Goal: Task Accomplishment & Management: Use online tool/utility

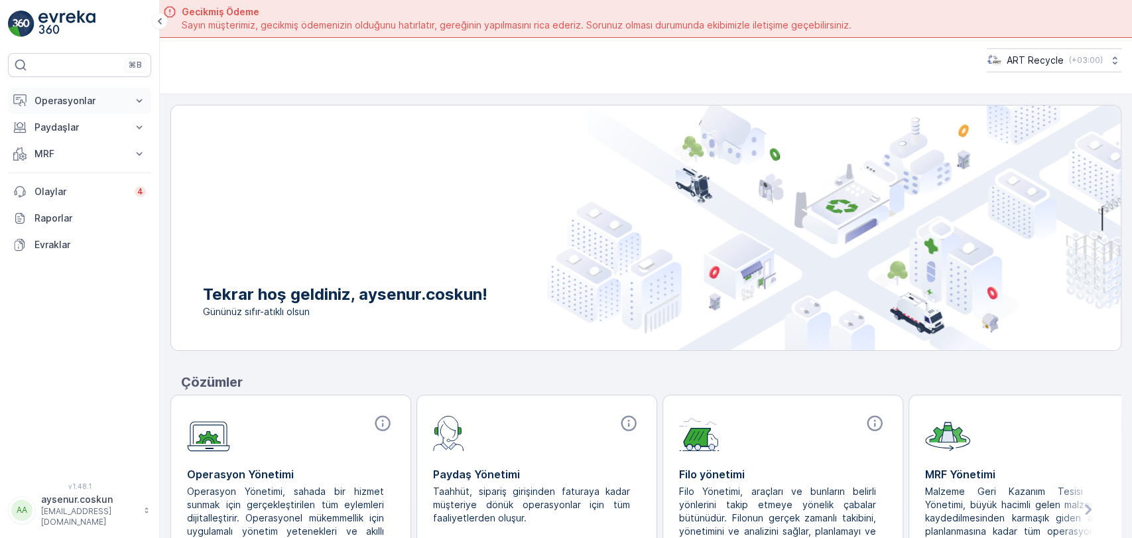
click at [117, 110] on button "Operasyonlar" at bounding box center [79, 101] width 143 height 27
click at [103, 141] on link "Planlama" at bounding box center [90, 142] width 123 height 19
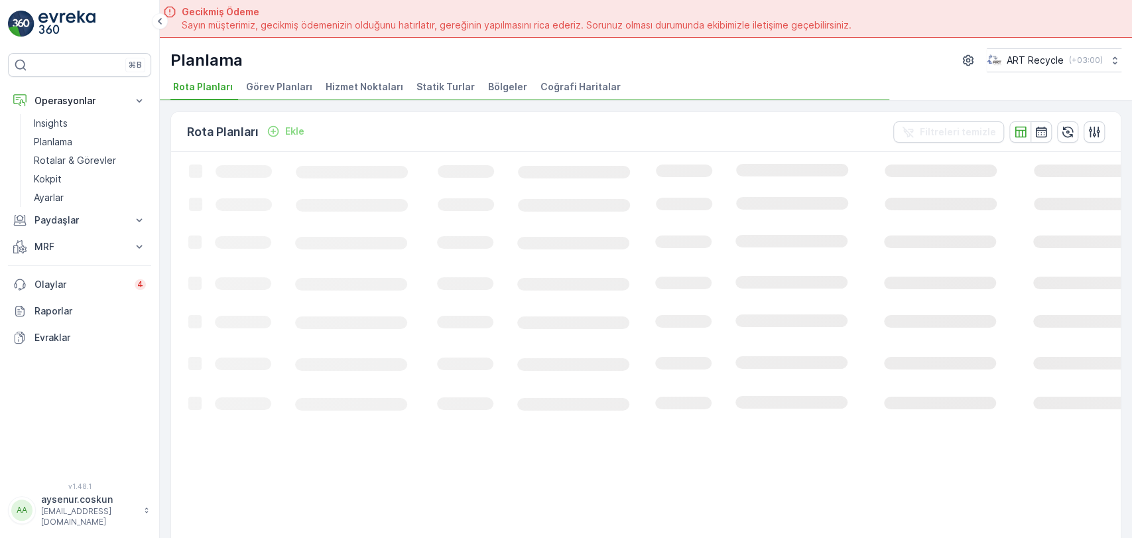
click at [398, 86] on ul "Rota Planları Görev Planları Hizmet Noktaları Statik Turlar Bölgeler Coğrafi Ha…" at bounding box center [640, 89] width 940 height 23
click at [388, 88] on span "Hizmet Noktaları" at bounding box center [365, 86] width 78 height 13
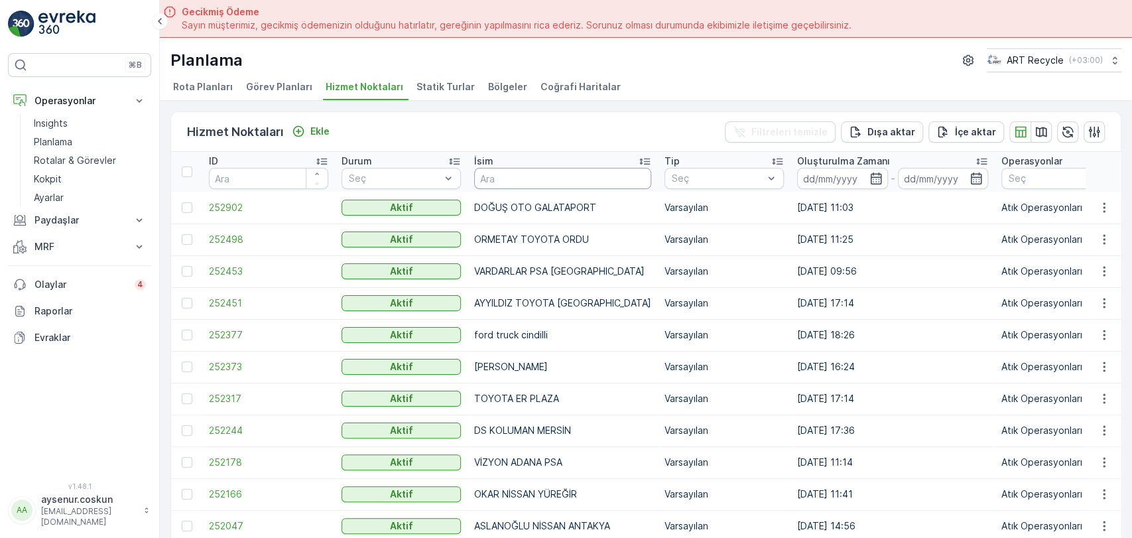
click at [501, 178] on input "text" at bounding box center [562, 178] width 177 height 21
type input "DEMİR"
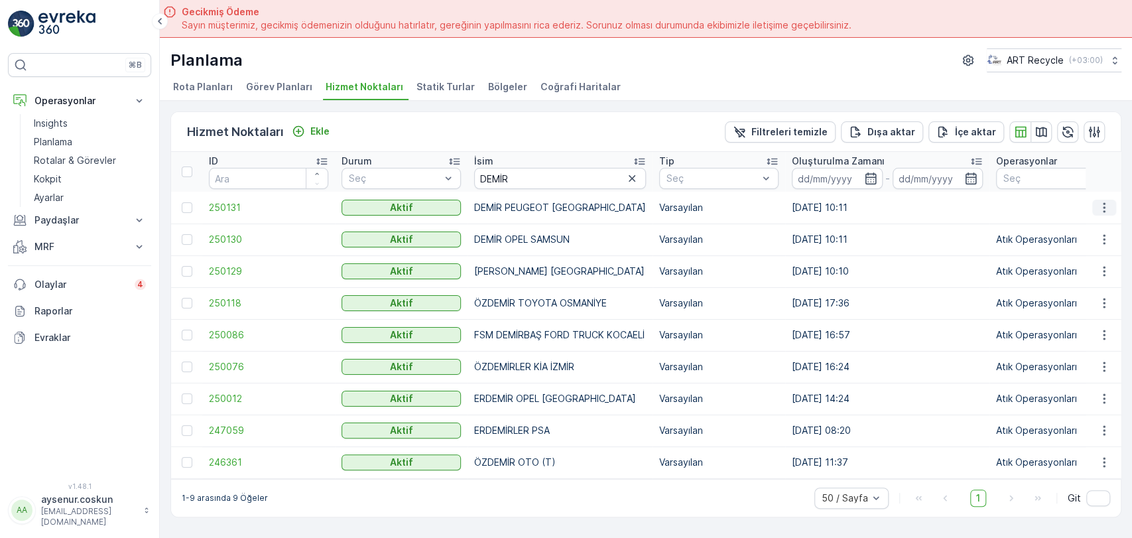
click at [1105, 213] on button "button" at bounding box center [1104, 208] width 24 height 16
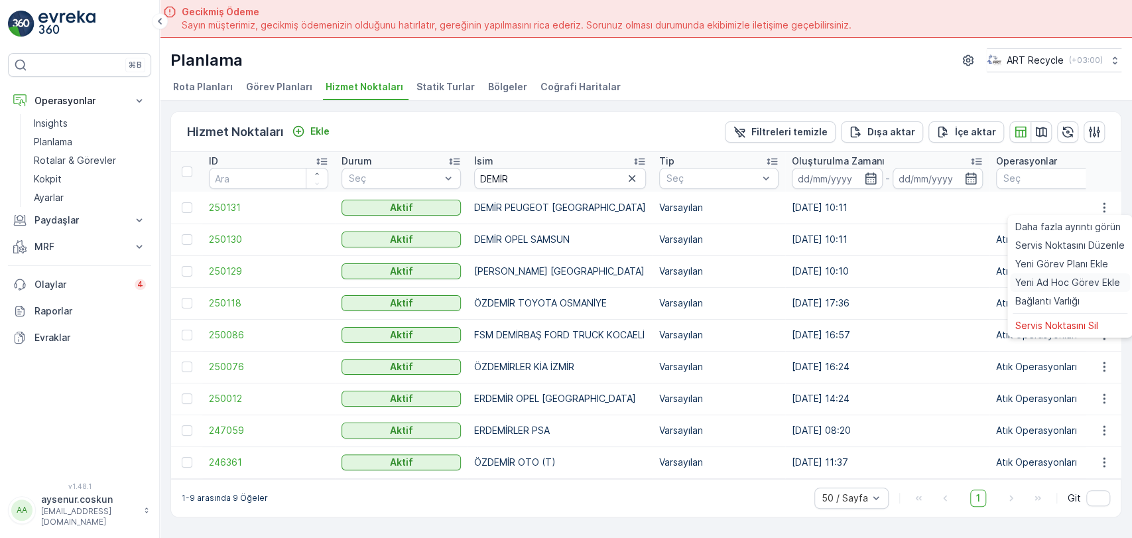
click at [1084, 281] on span "Yeni Ad Hoc Görev Ekle" at bounding box center [1067, 282] width 105 height 13
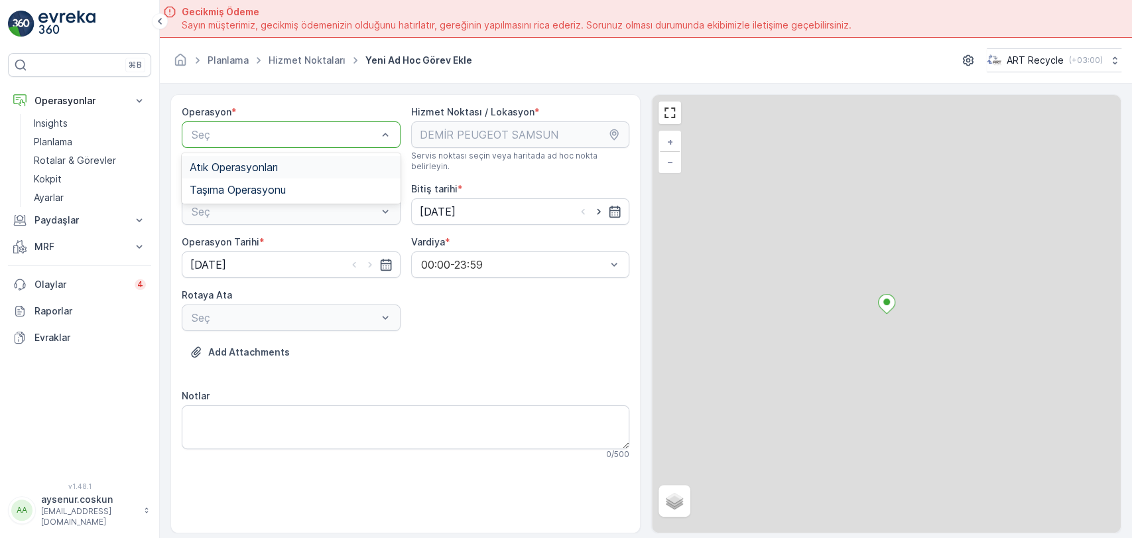
click at [304, 124] on div "Seç" at bounding box center [291, 134] width 219 height 27
click at [296, 164] on div "Atık Operasyonları" at bounding box center [291, 167] width 203 height 12
click at [300, 198] on div "Seç" at bounding box center [291, 211] width 219 height 27
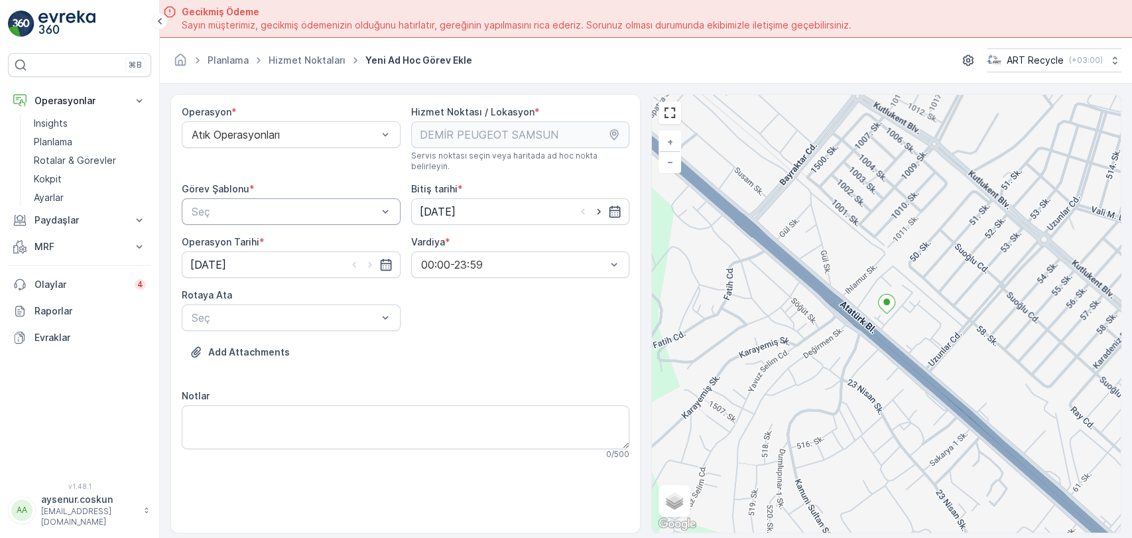
click at [298, 209] on div "Seç" at bounding box center [291, 211] width 219 height 27
click at [298, 238] on div "Atık Toplama" at bounding box center [291, 244] width 203 height 12
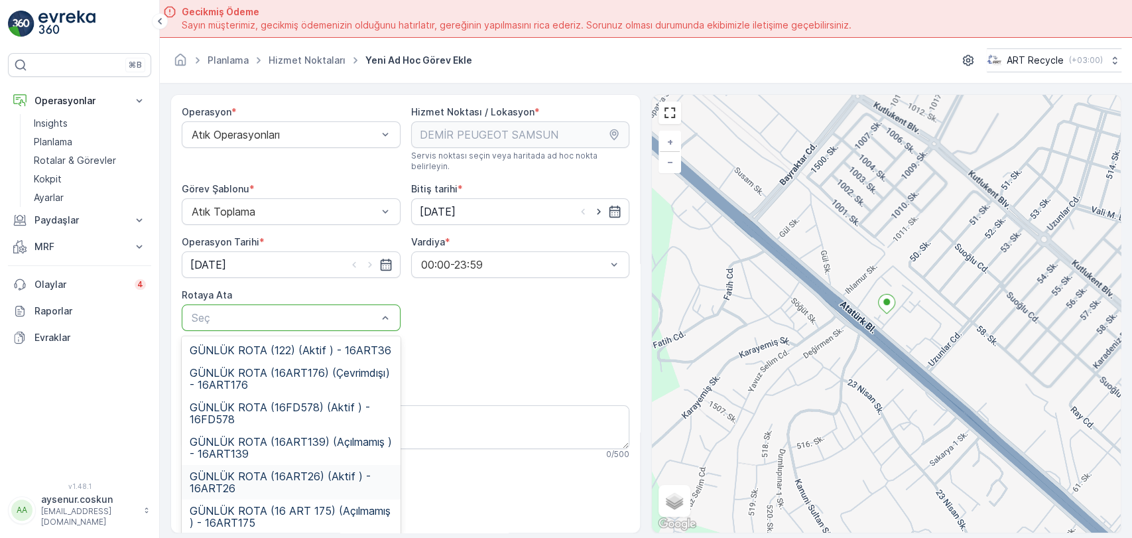
scroll to position [35, 0]
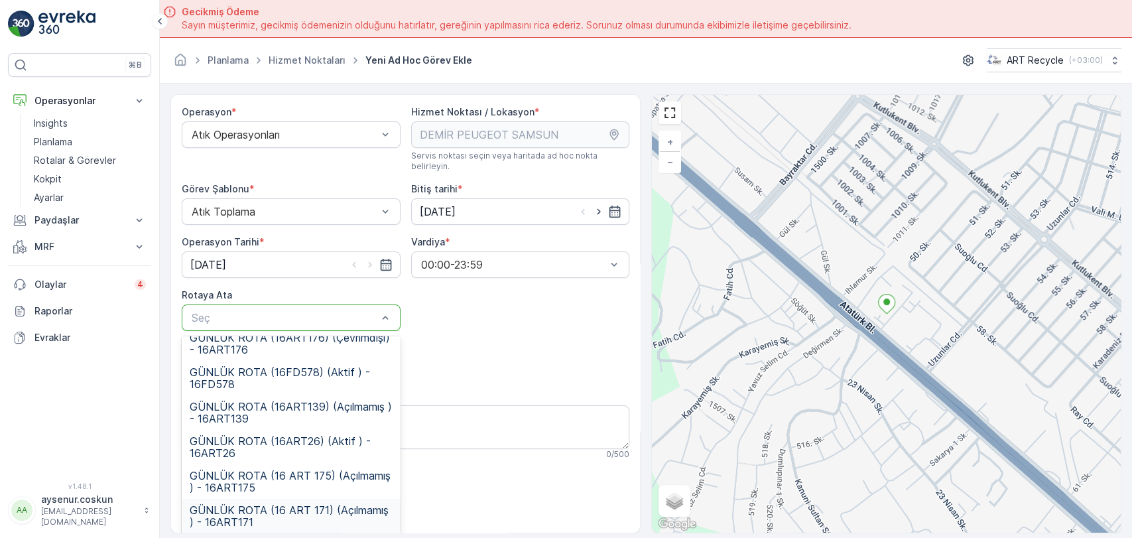
click at [297, 504] on span "GÜNLÜK ROTA (16 ART 171) (Açılmamış ) - 16ART171" at bounding box center [291, 516] width 203 height 24
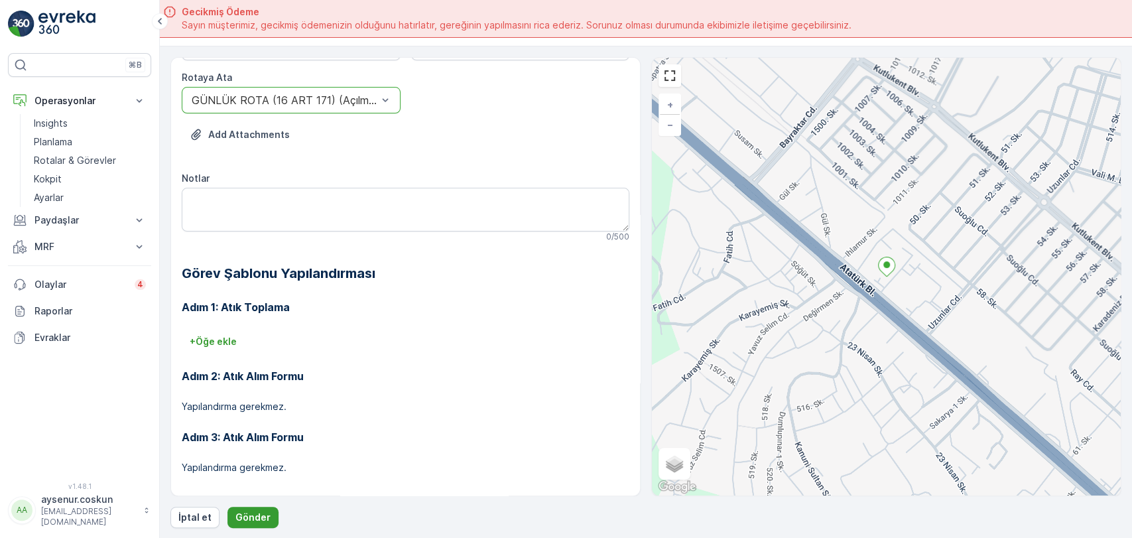
scroll to position [37, 0]
click at [255, 513] on p "Gönder" at bounding box center [252, 517] width 35 height 13
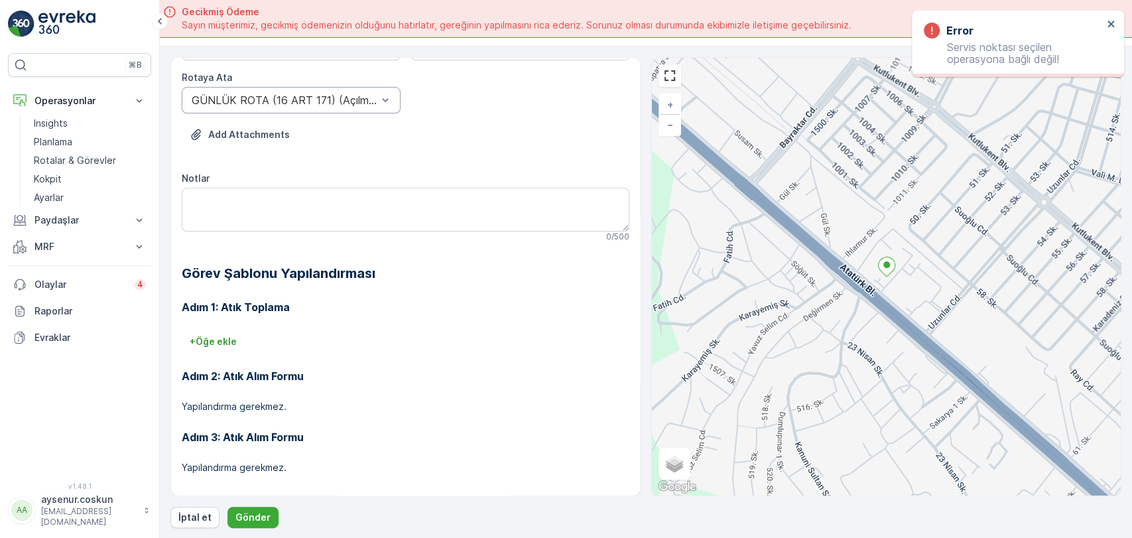
click at [1101, 29] on div "Error" at bounding box center [1013, 31] width 179 height 16
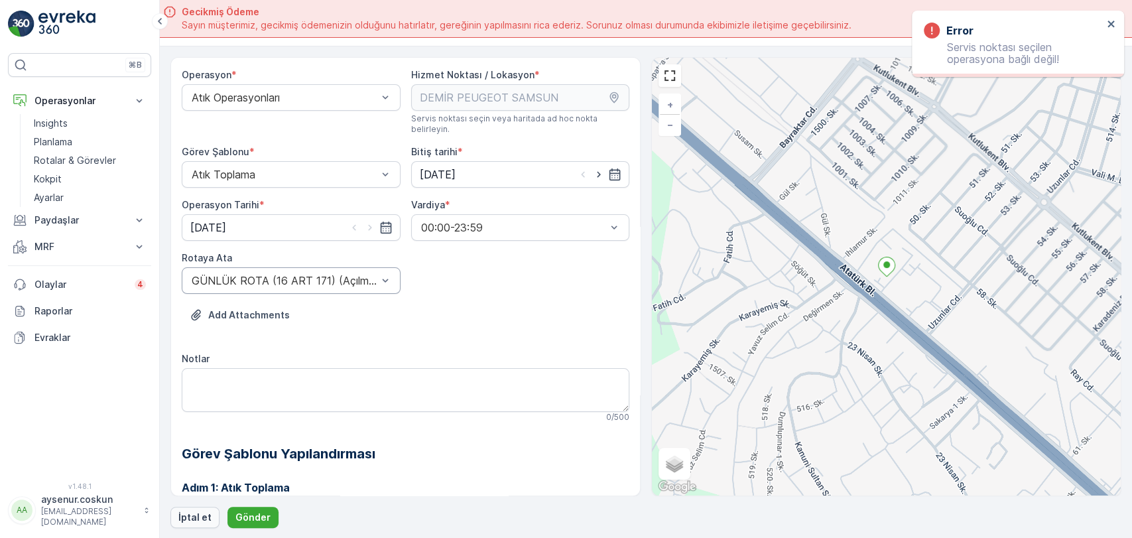
click at [202, 518] on p "İptal et" at bounding box center [194, 517] width 33 height 13
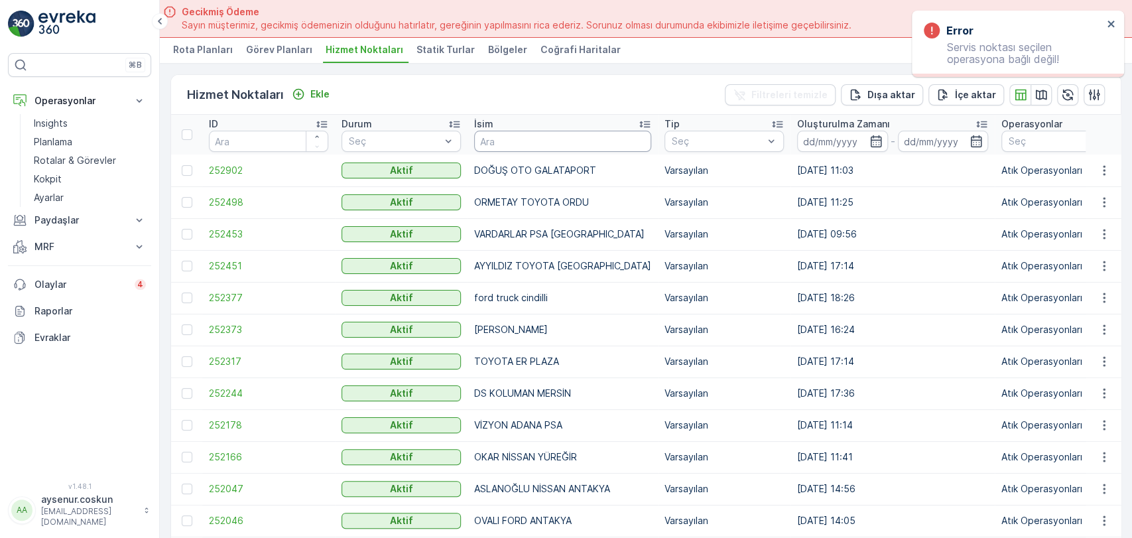
click at [546, 143] on input "text" at bounding box center [562, 141] width 177 height 21
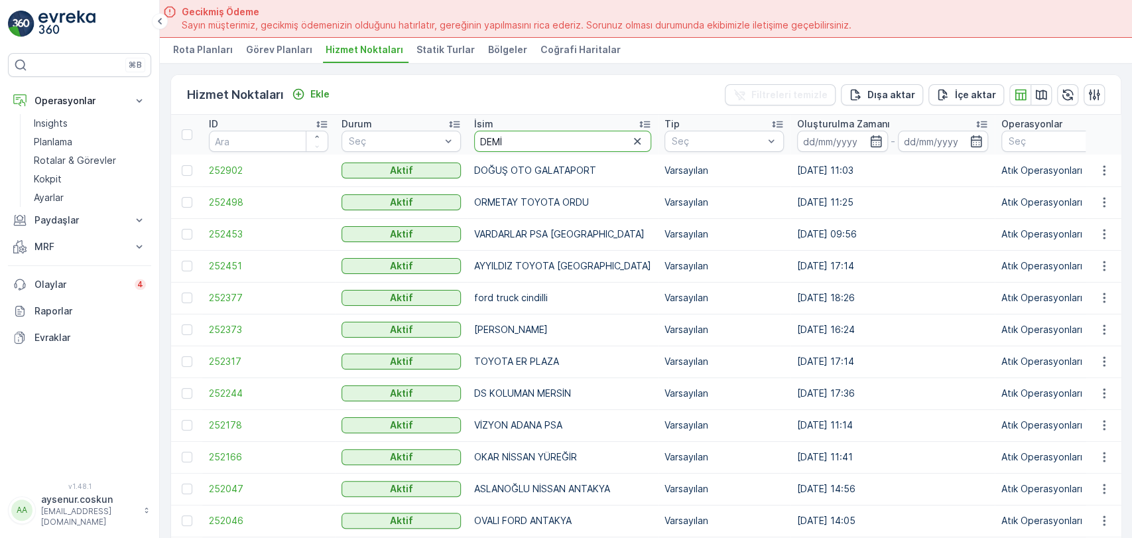
type input "DEMİR"
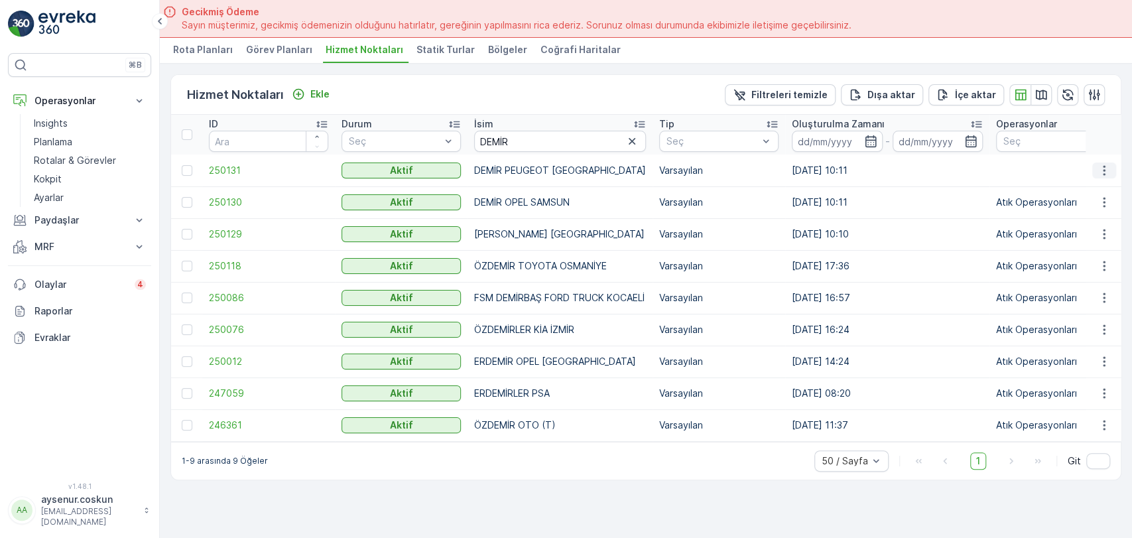
click at [1103, 169] on icon "button" at bounding box center [1103, 170] width 13 height 13
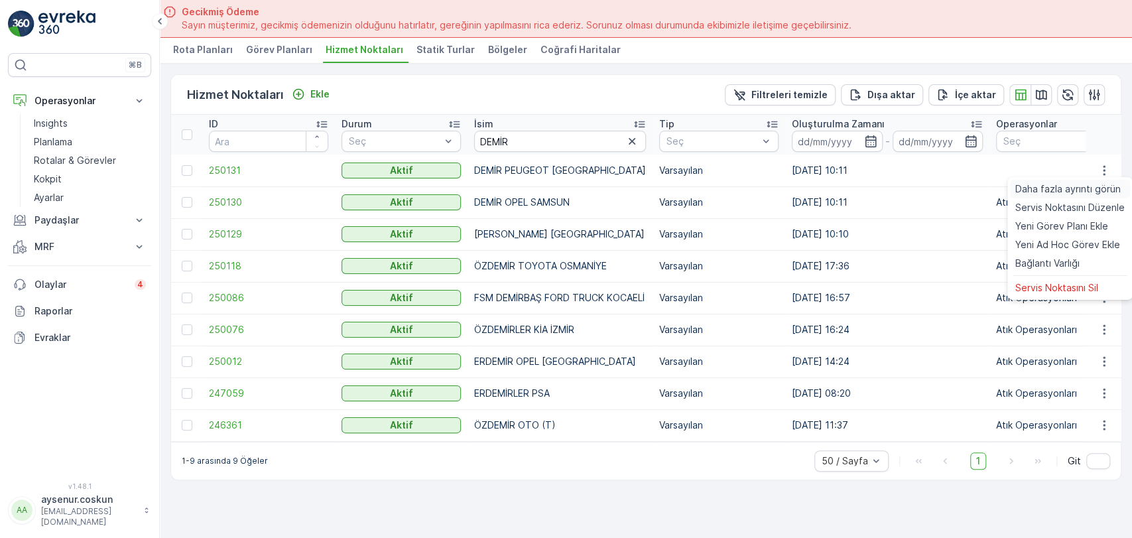
click at [1057, 191] on span "Daha fazla ayrıntı görün" at bounding box center [1067, 188] width 105 height 13
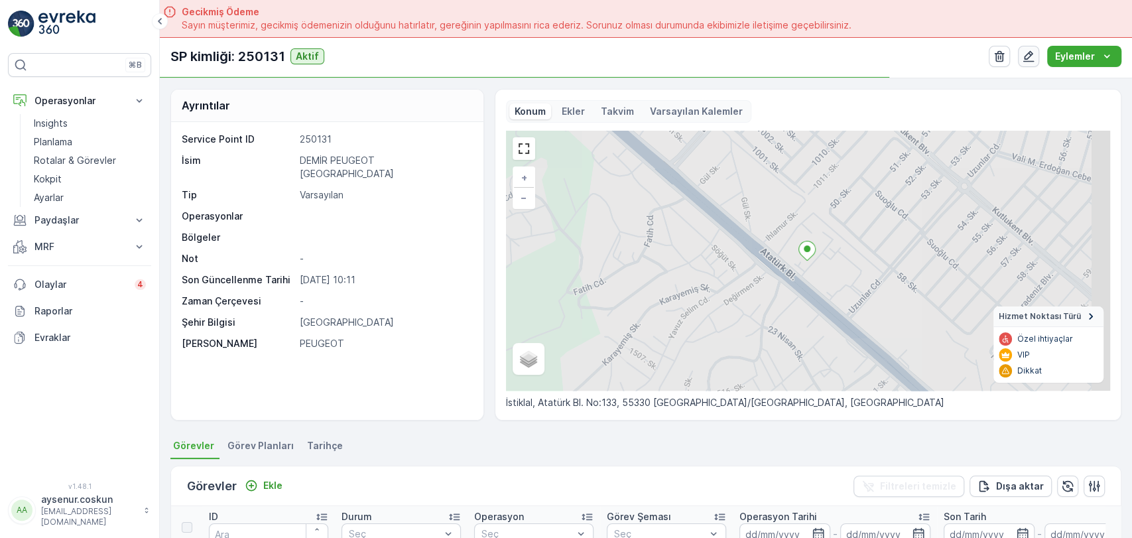
click at [1030, 58] on icon "button" at bounding box center [1028, 56] width 13 height 13
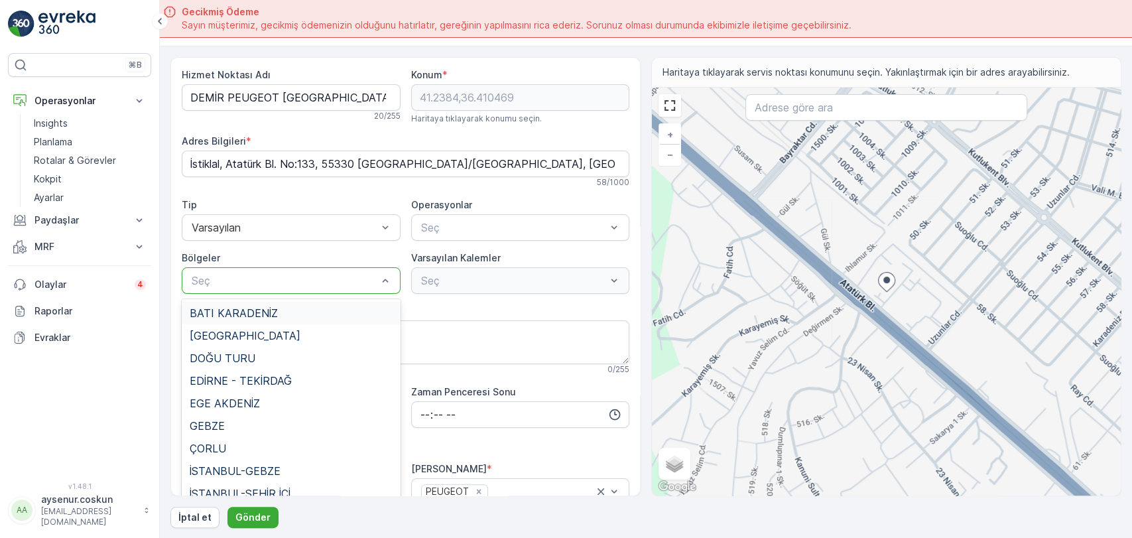
click at [271, 272] on p "Seç" at bounding box center [285, 280] width 186 height 16
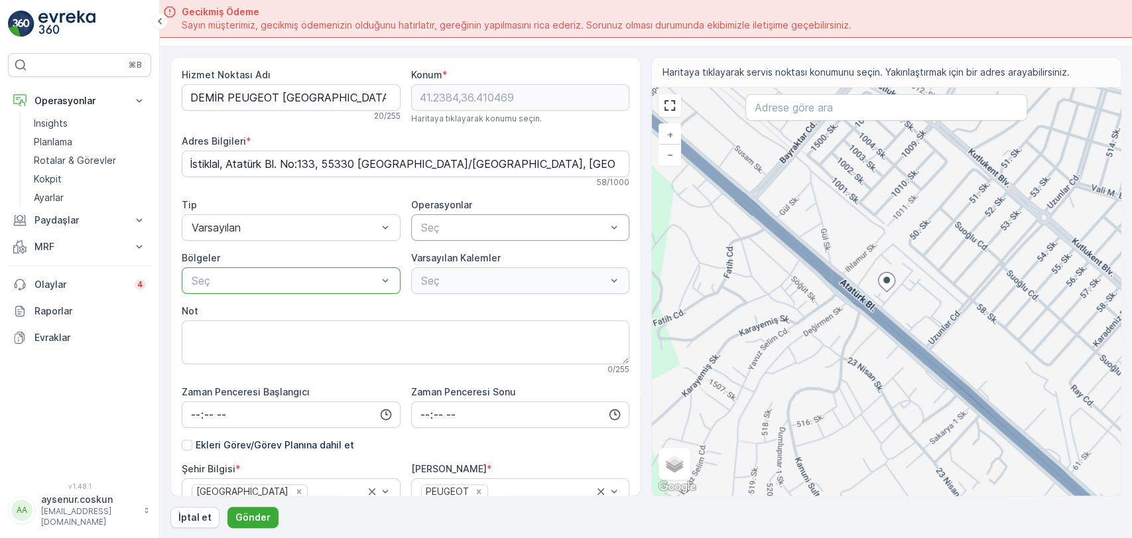
click at [501, 230] on div at bounding box center [514, 227] width 188 height 12
click at [500, 257] on span "Atık Operasyonları" at bounding box center [463, 260] width 88 height 12
click at [272, 516] on button "Gönder" at bounding box center [252, 517] width 51 height 21
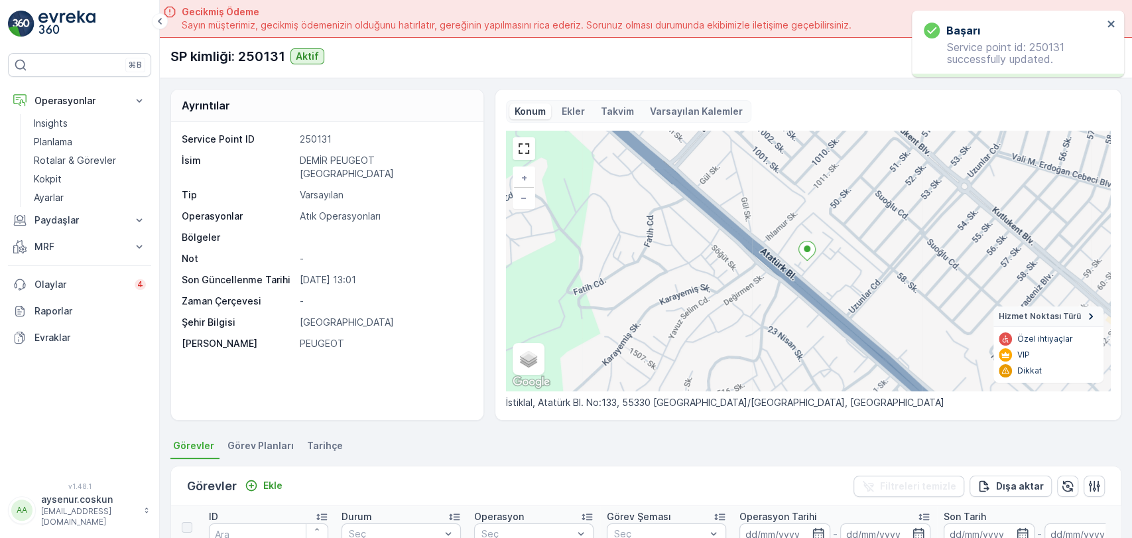
click at [1104, 25] on div "başarı Service point id: 250131 successfully updated." at bounding box center [1013, 44] width 187 height 50
click at [1108, 25] on icon "close" at bounding box center [1111, 24] width 9 height 11
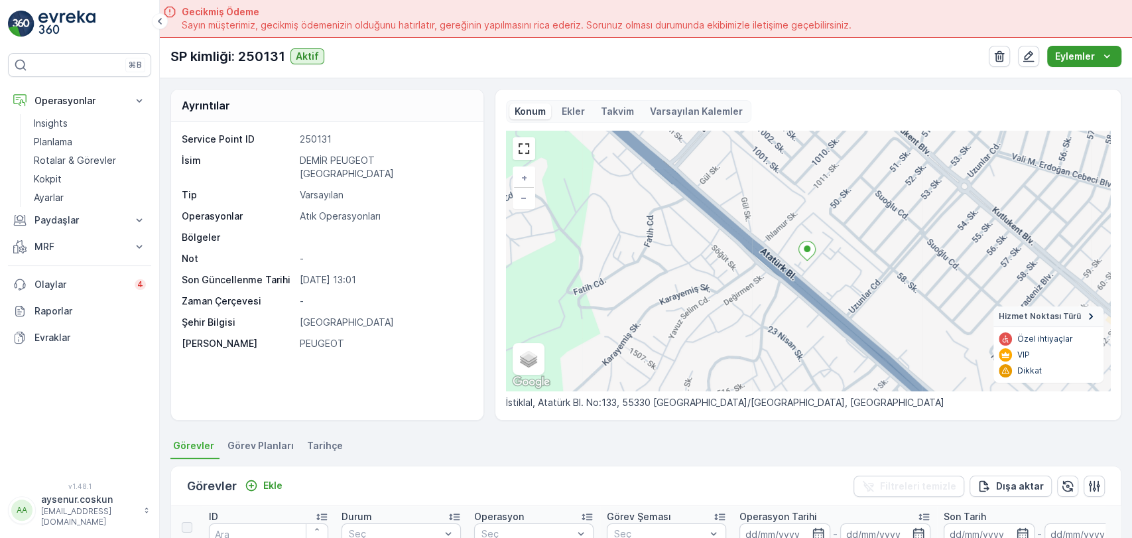
click at [1091, 61] on p "Eylemler" at bounding box center [1075, 56] width 40 height 13
click at [1073, 99] on span "Yeni Ad Hoc Görev Ekle" at bounding box center [1073, 99] width 105 height 13
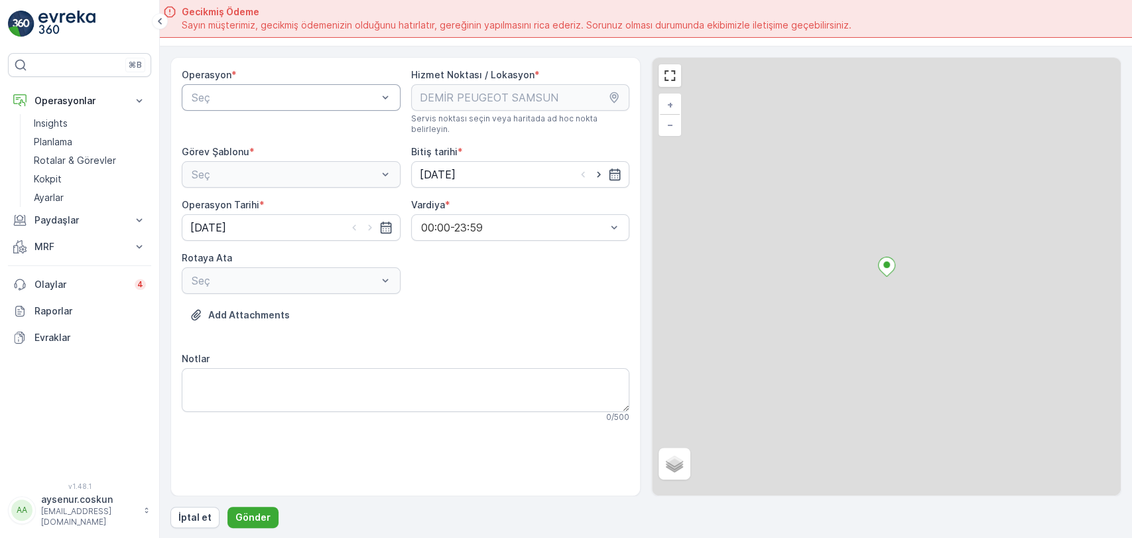
click at [318, 101] on div at bounding box center [284, 97] width 188 height 12
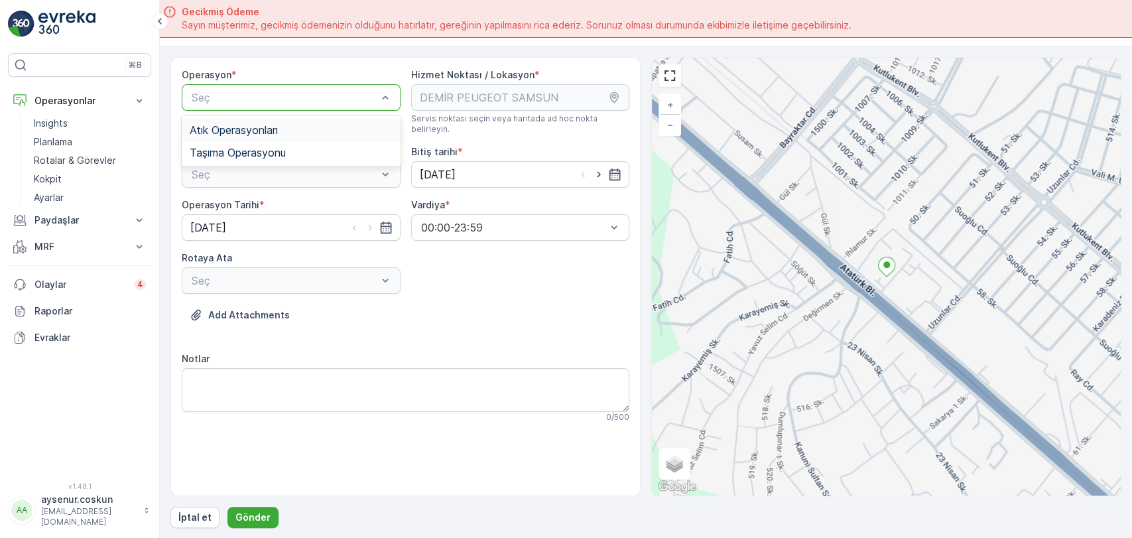
click at [302, 130] on div "Atık Operasyonları" at bounding box center [291, 130] width 203 height 12
click at [299, 168] on div at bounding box center [284, 174] width 188 height 12
click at [294, 201] on div "Atık Toplama" at bounding box center [291, 207] width 203 height 12
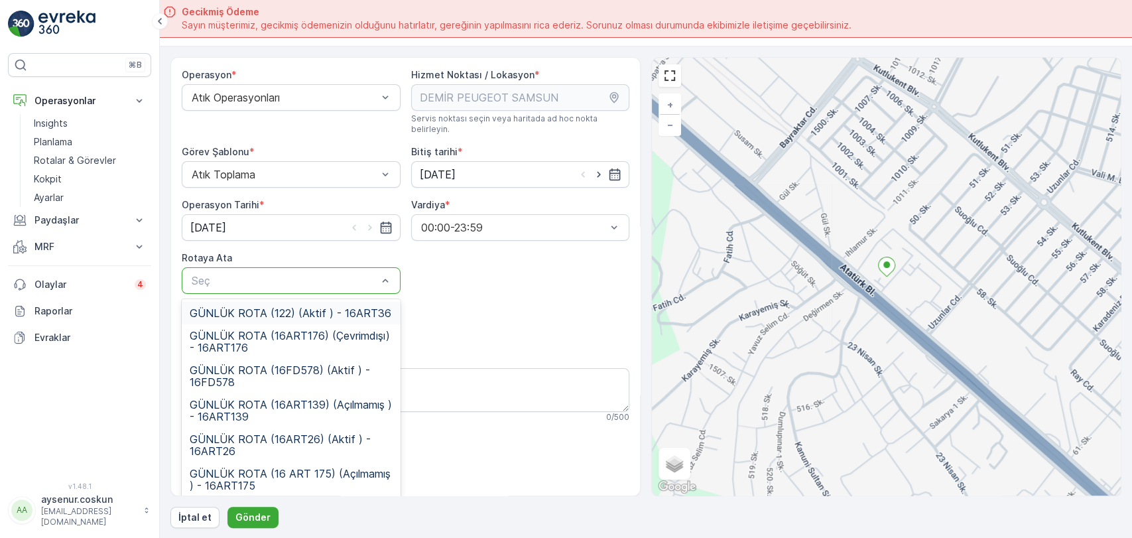
click at [289, 280] on div "Seç" at bounding box center [291, 280] width 219 height 27
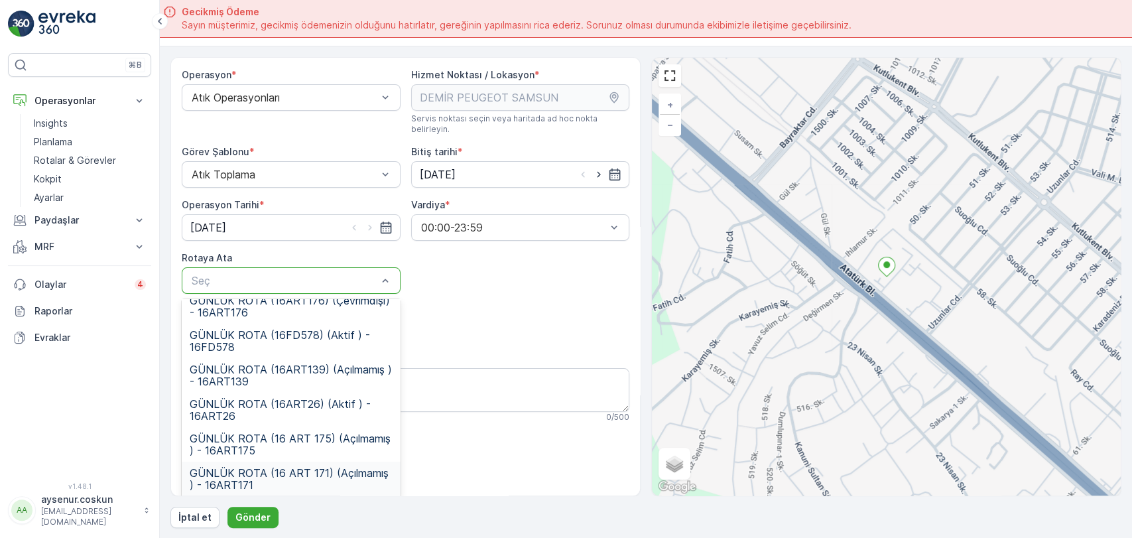
click at [265, 467] on span "GÜNLÜK ROTA (16 ART 171) (Açılmamış ) - 16ART171" at bounding box center [291, 479] width 203 height 24
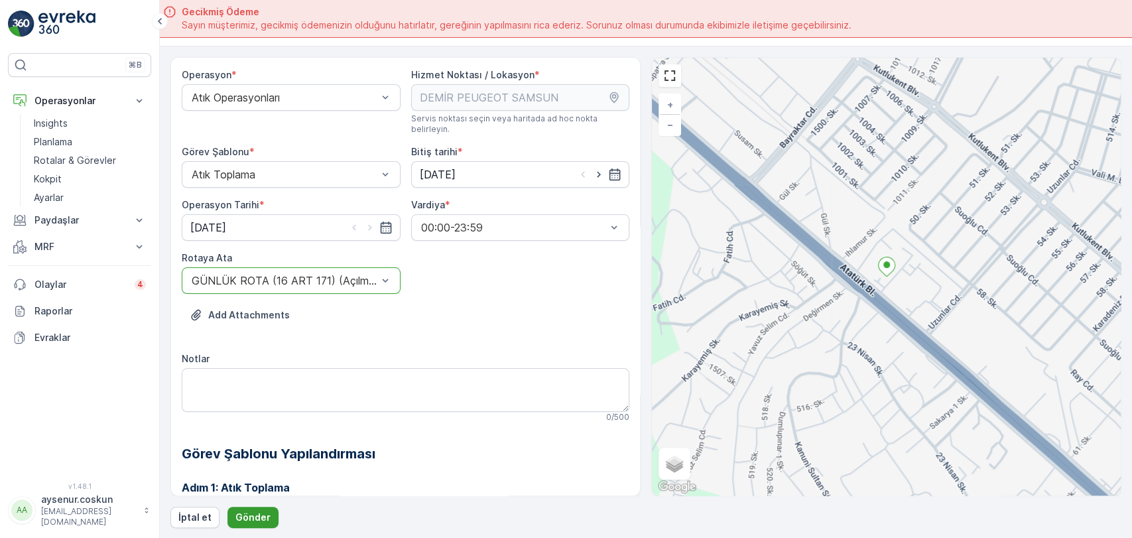
click at [248, 513] on p "Gönder" at bounding box center [252, 517] width 35 height 13
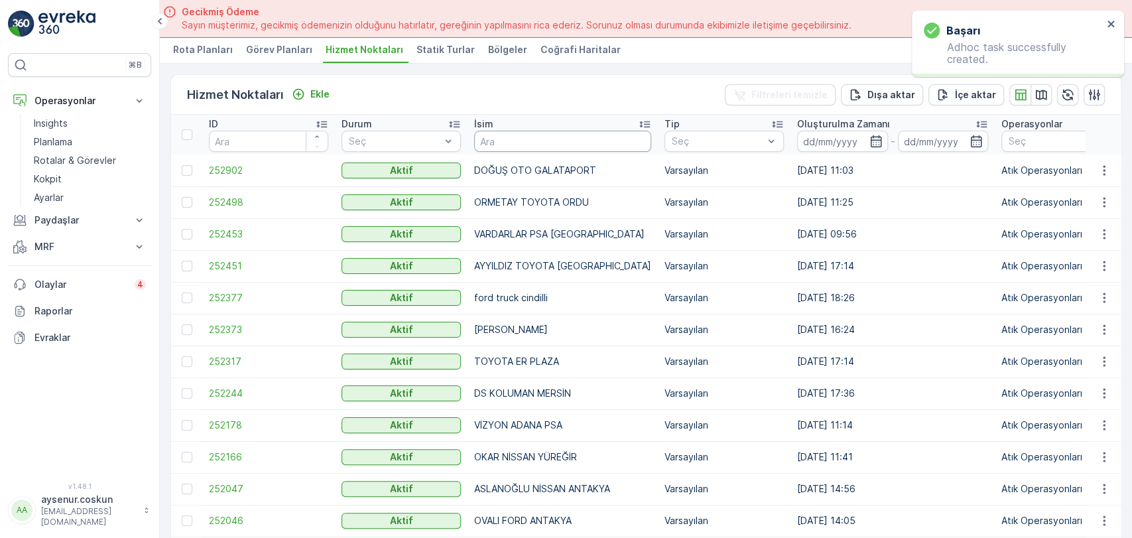
click at [530, 133] on input "text" at bounding box center [562, 141] width 177 height 21
type input "DEMİR"
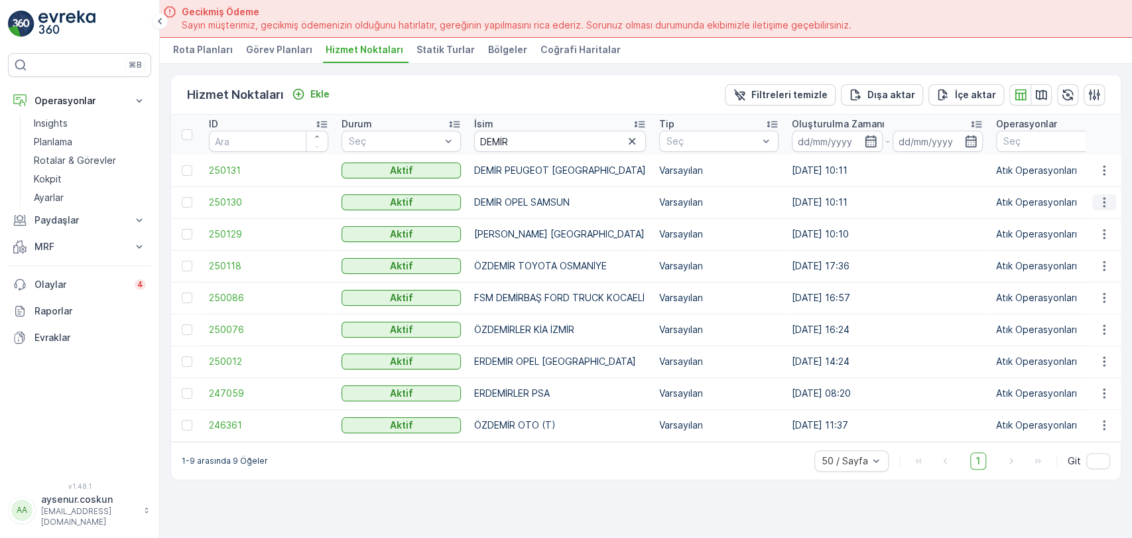
click at [1099, 207] on icon "button" at bounding box center [1103, 202] width 13 height 13
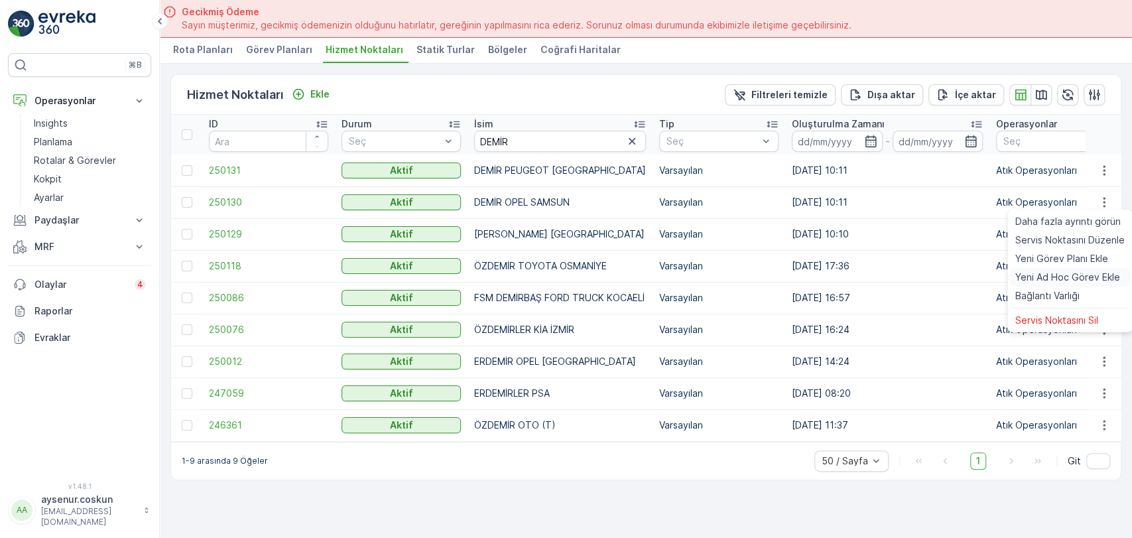
click at [1087, 279] on span "Yeni Ad Hoc Görev Ekle" at bounding box center [1067, 277] width 105 height 13
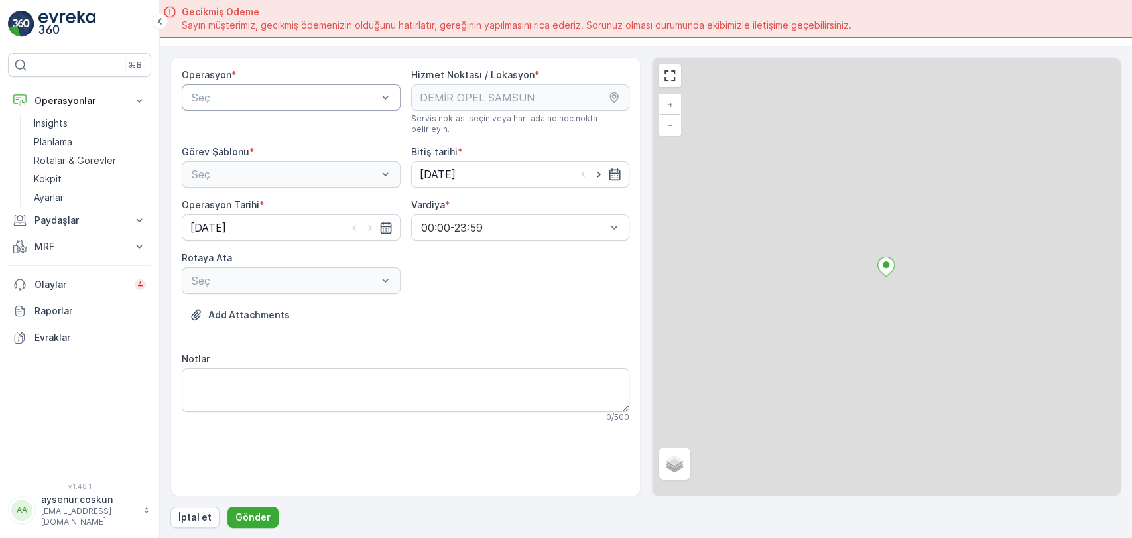
click at [298, 99] on div at bounding box center [284, 97] width 188 height 12
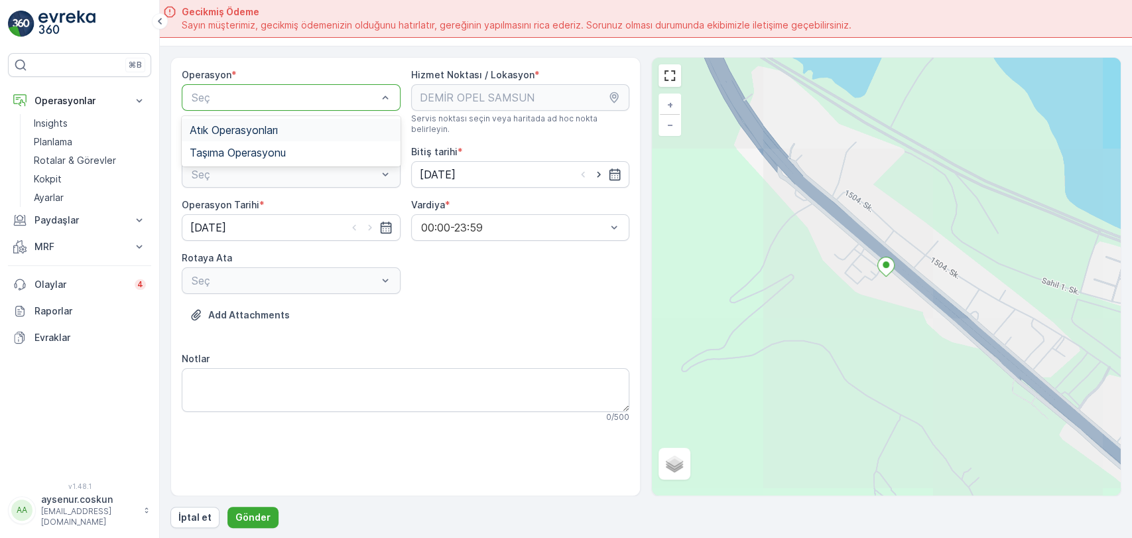
drag, startPoint x: 267, startPoint y: 125, endPoint x: 267, endPoint y: 145, distance: 19.2
click at [267, 125] on span "Atık Operasyonları" at bounding box center [234, 130] width 88 height 12
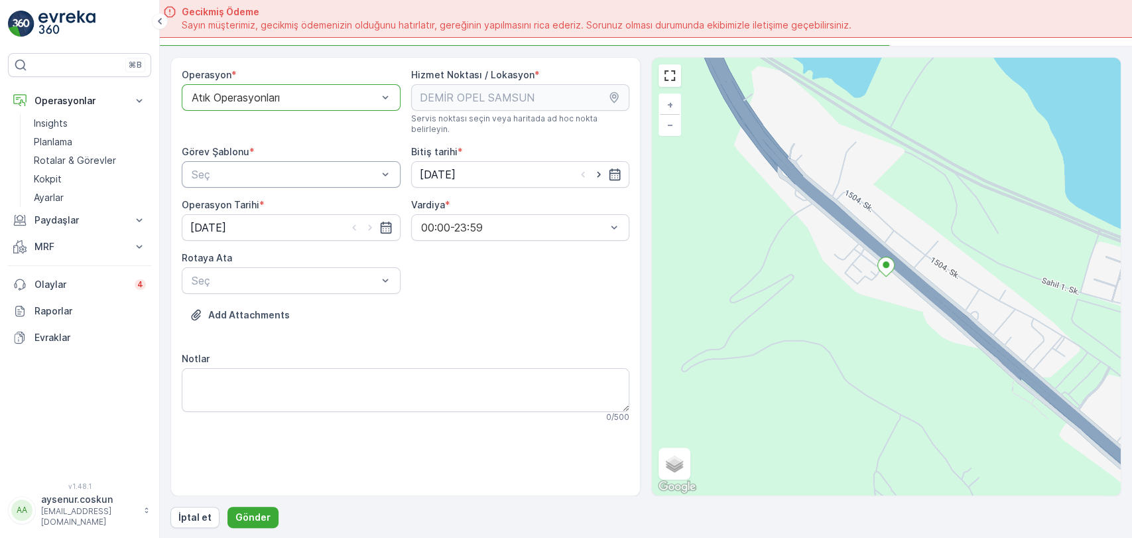
click at [270, 168] on div at bounding box center [284, 174] width 188 height 12
click at [262, 201] on div "Atık Toplama" at bounding box center [291, 207] width 203 height 12
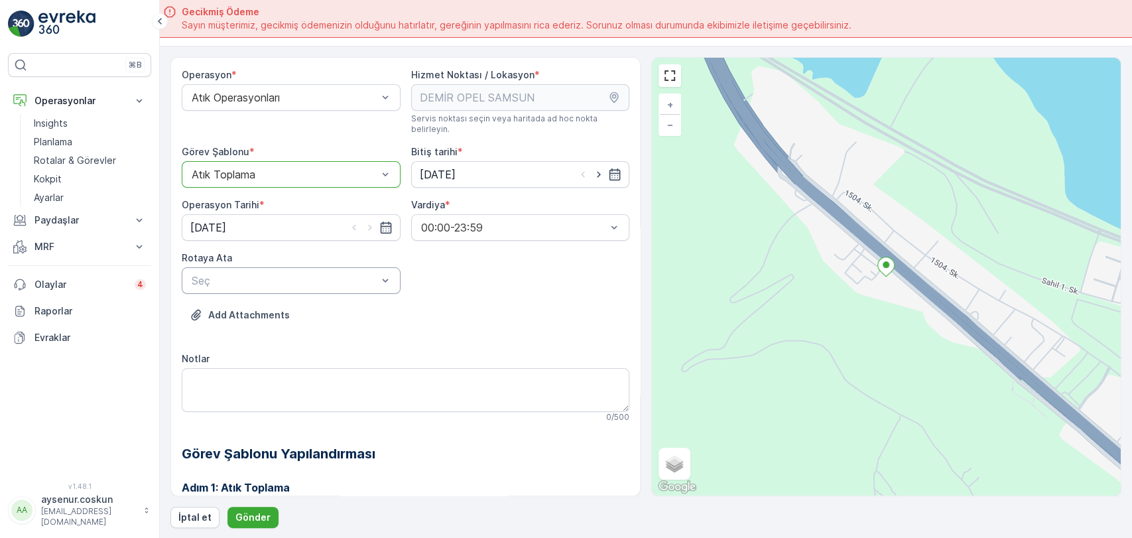
click at [253, 274] on div at bounding box center [284, 280] width 188 height 12
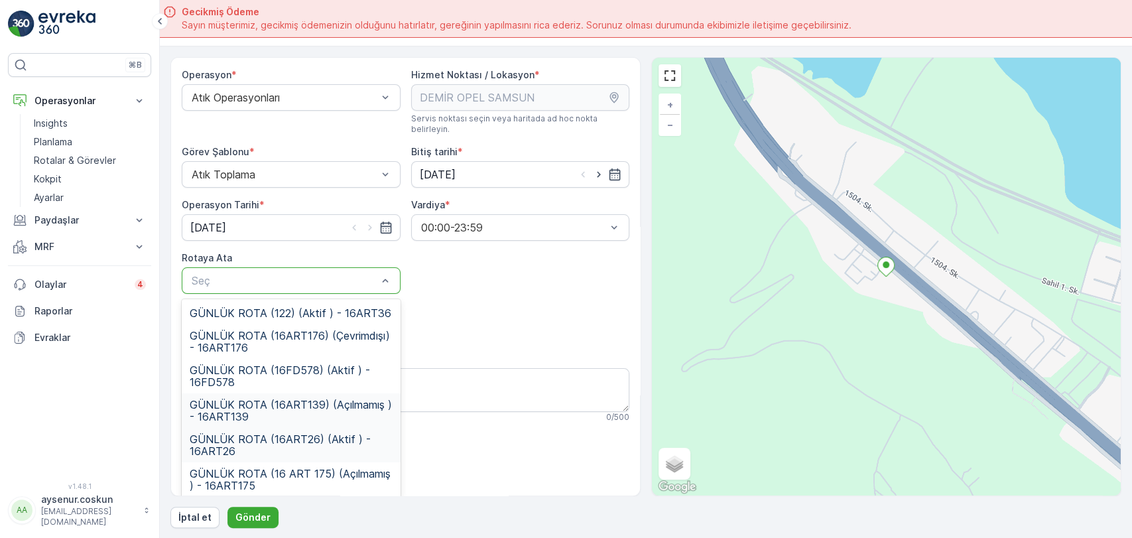
scroll to position [35, 0]
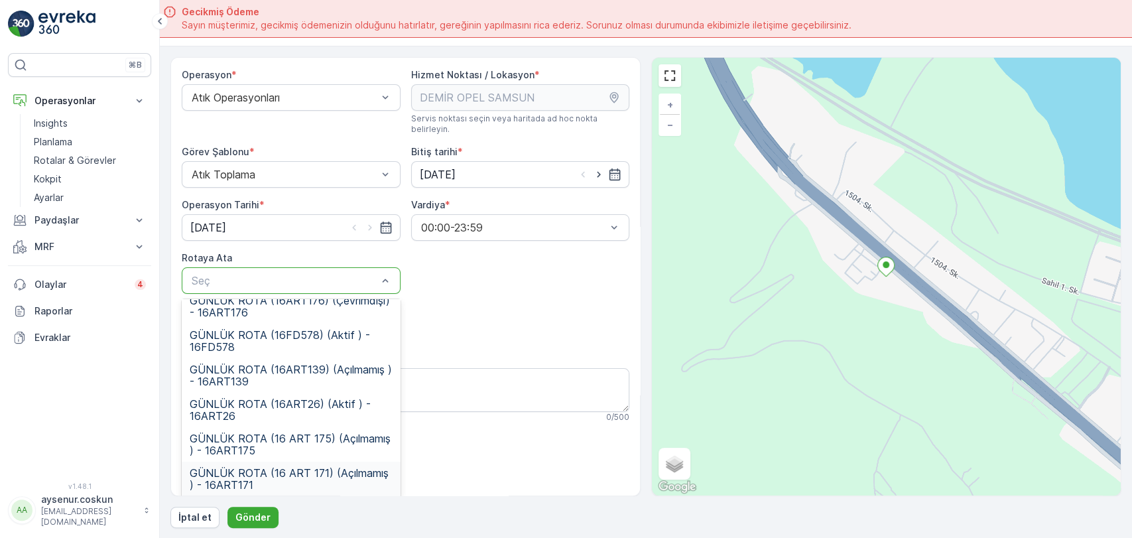
drag, startPoint x: 294, startPoint y: 463, endPoint x: 290, endPoint y: 473, distance: 11.6
click at [295, 467] on span "GÜNLÜK ROTA (16 ART 171) (Açılmamış ) - 16ART171" at bounding box center [291, 479] width 203 height 24
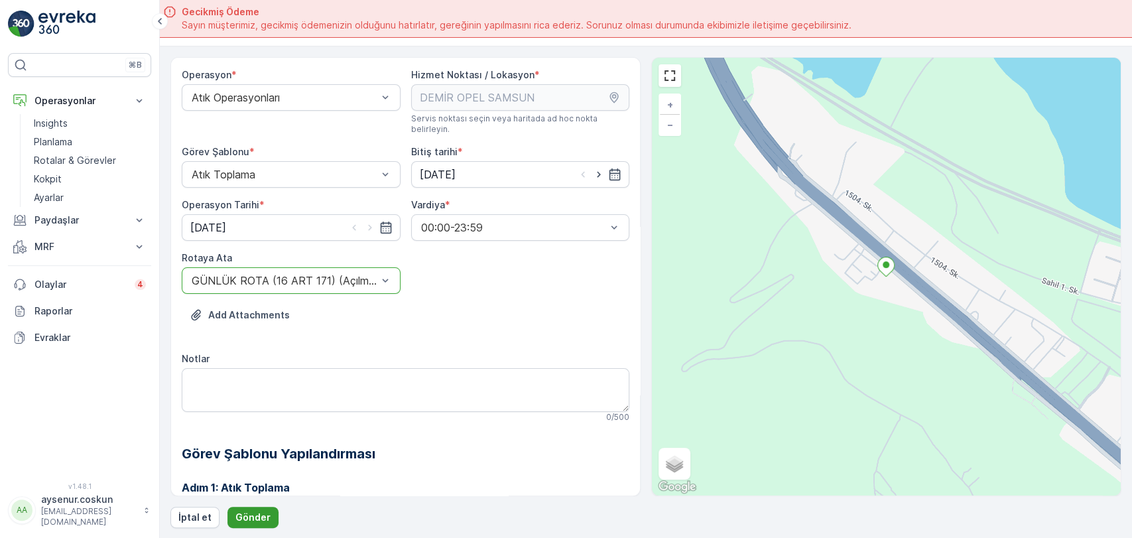
click at [260, 513] on p "Gönder" at bounding box center [252, 517] width 35 height 13
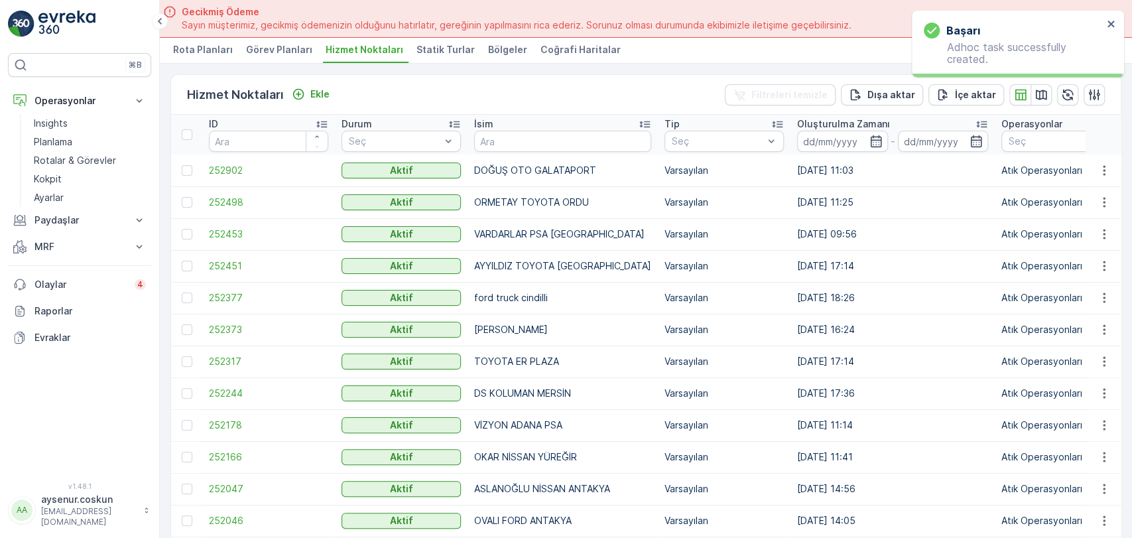
click at [565, 149] on input "text" at bounding box center [562, 141] width 177 height 21
type input "DEMİR"
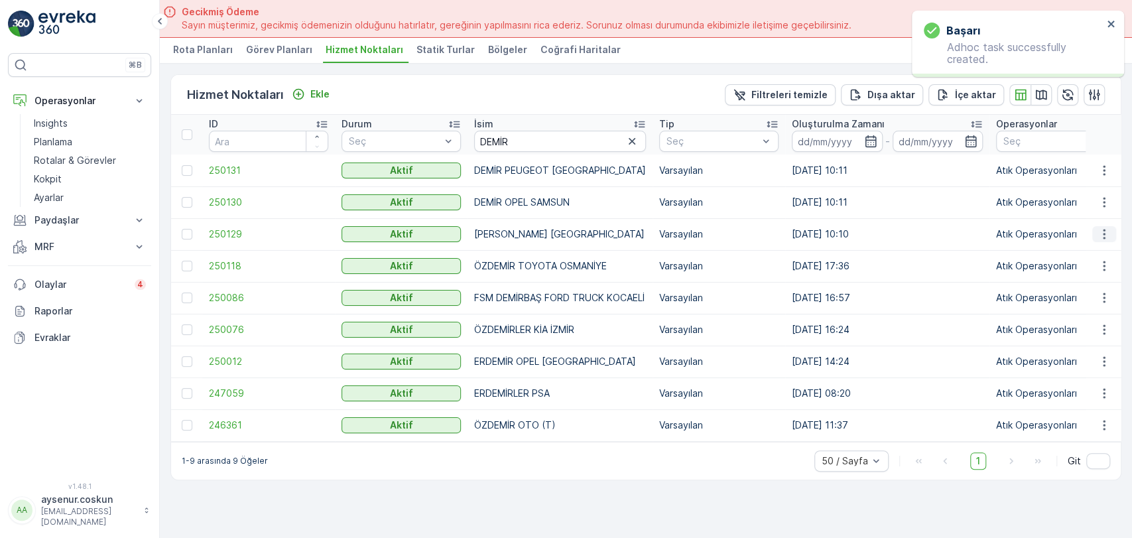
click at [1107, 233] on icon "button" at bounding box center [1103, 233] width 13 height 13
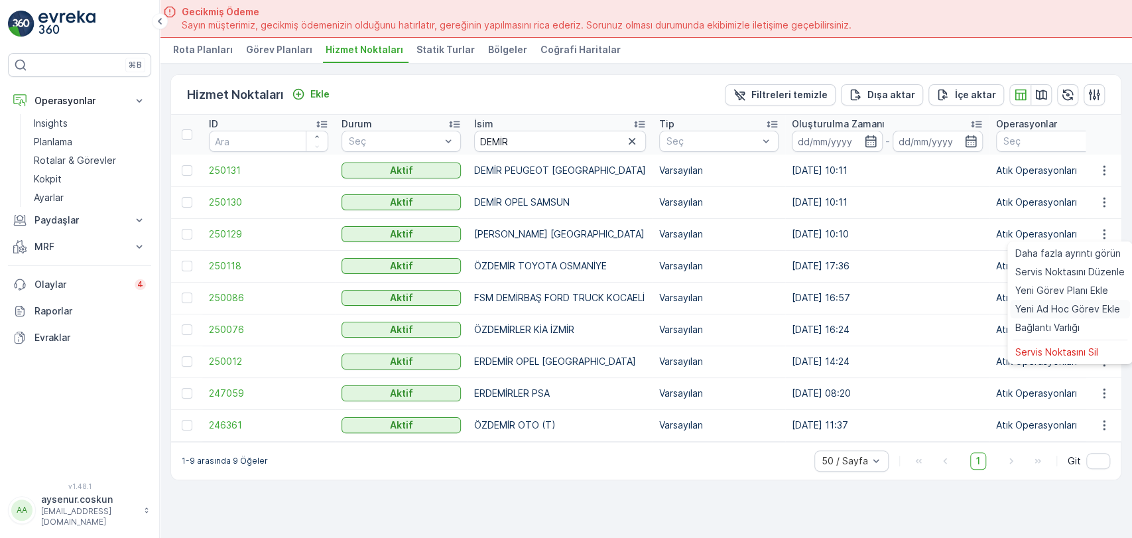
click at [1063, 312] on span "Yeni Ad Hoc Görev Ekle" at bounding box center [1067, 308] width 105 height 13
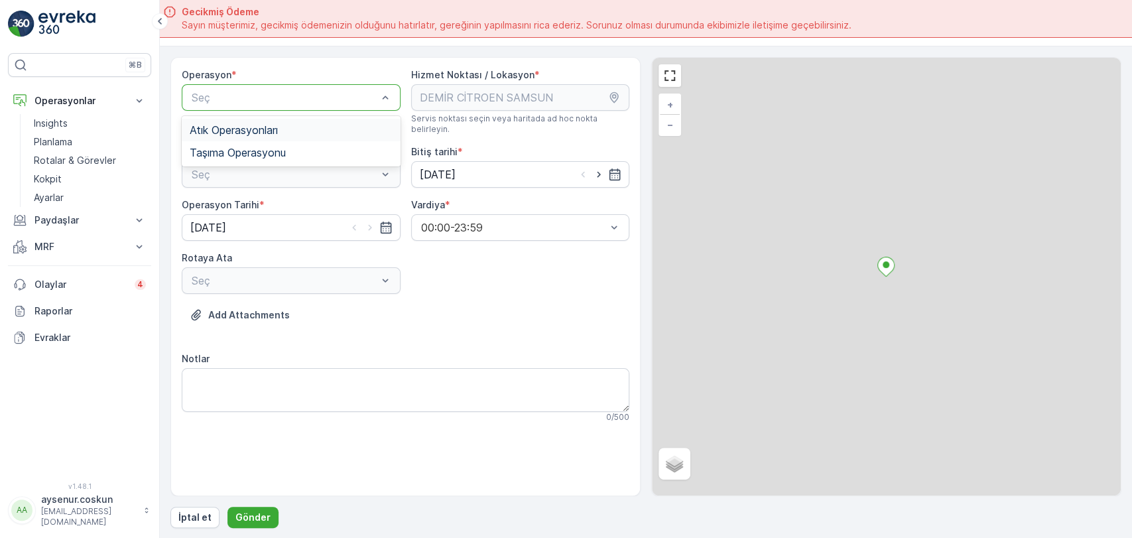
click at [304, 104] on div "Seç" at bounding box center [291, 97] width 219 height 27
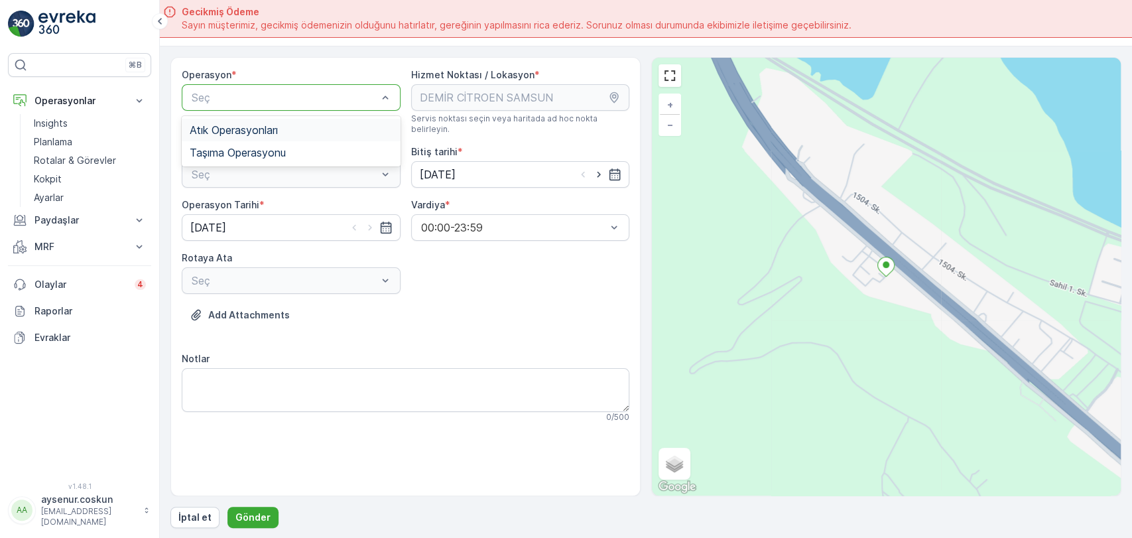
click at [282, 124] on div "Atık Operasyonları" at bounding box center [291, 130] width 203 height 12
click at [260, 173] on div "Seç" at bounding box center [291, 174] width 219 height 27
click at [255, 196] on div "Atık Toplama" at bounding box center [291, 207] width 219 height 23
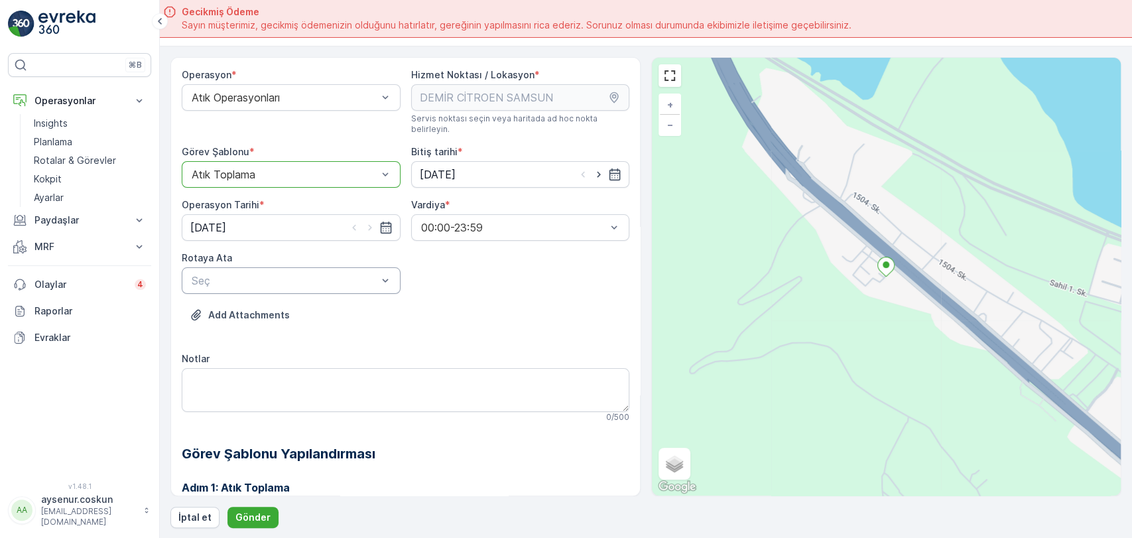
click at [271, 274] on div at bounding box center [284, 280] width 188 height 12
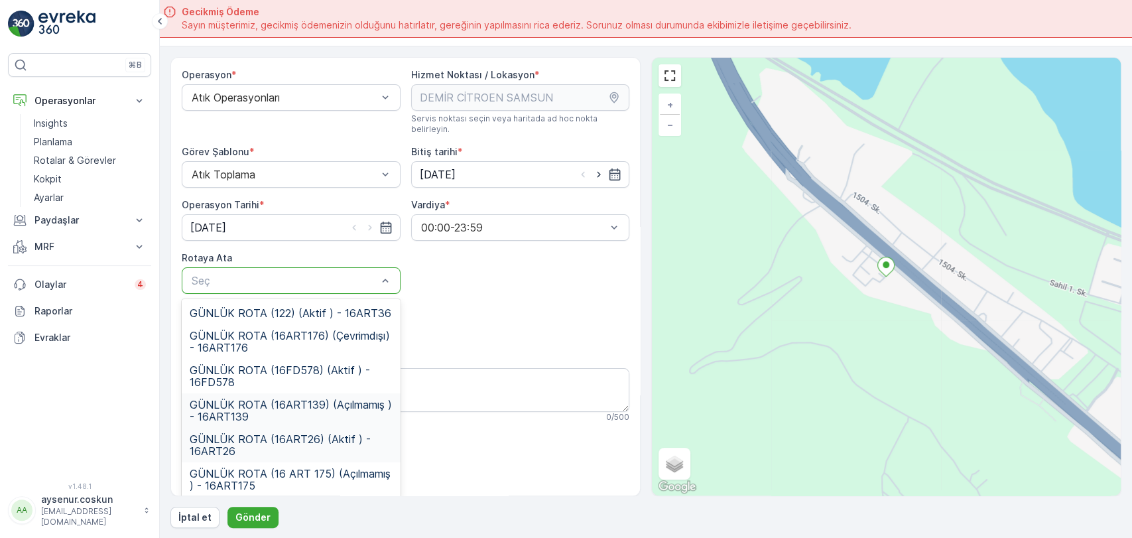
scroll to position [35, 0]
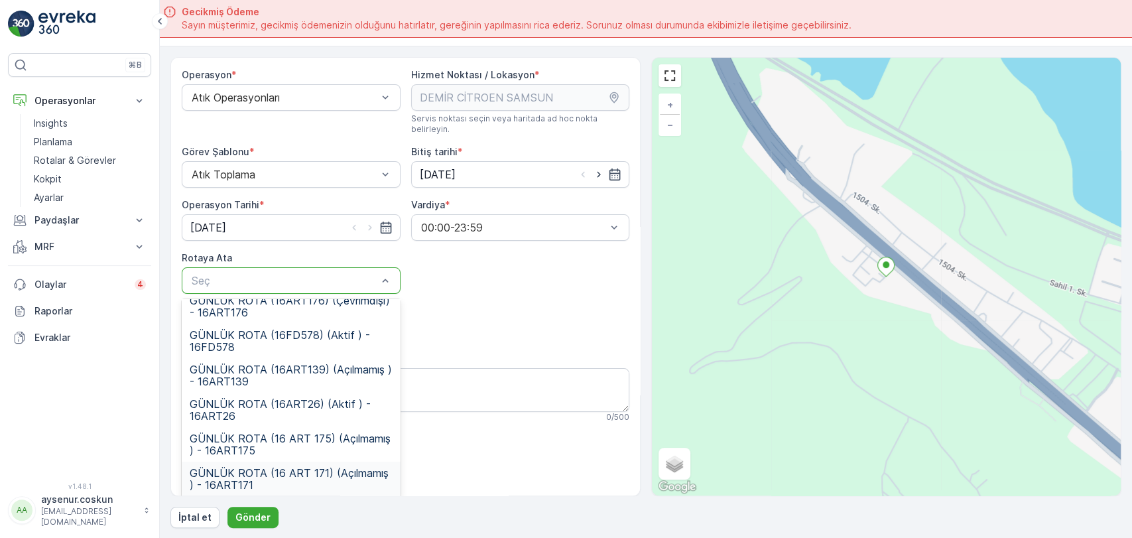
click at [309, 470] on span "GÜNLÜK ROTA (16 ART 171) (Açılmamış ) - 16ART171" at bounding box center [291, 479] width 203 height 24
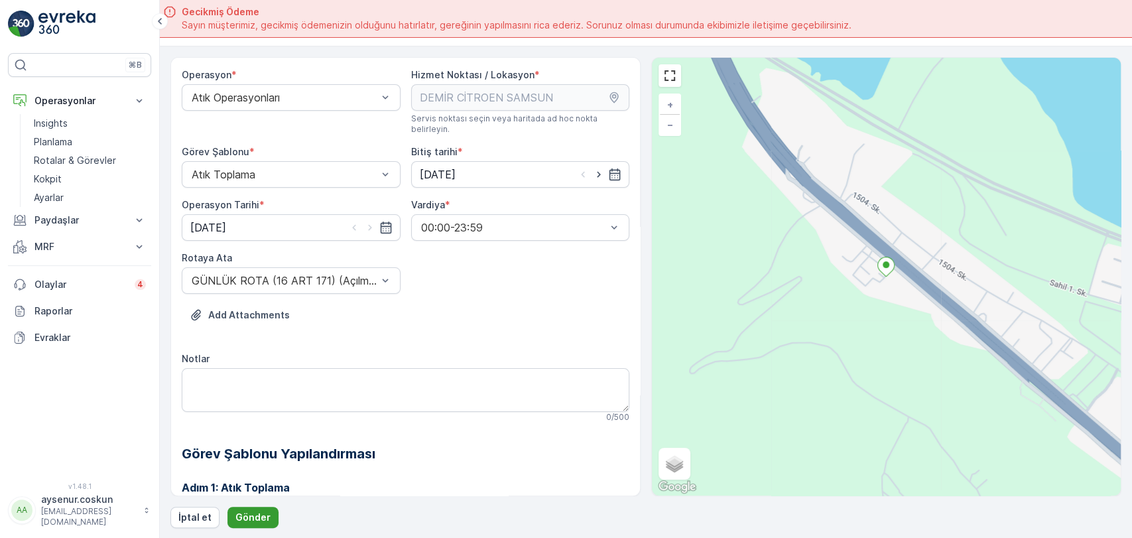
click at [262, 513] on p "Gönder" at bounding box center [252, 517] width 35 height 13
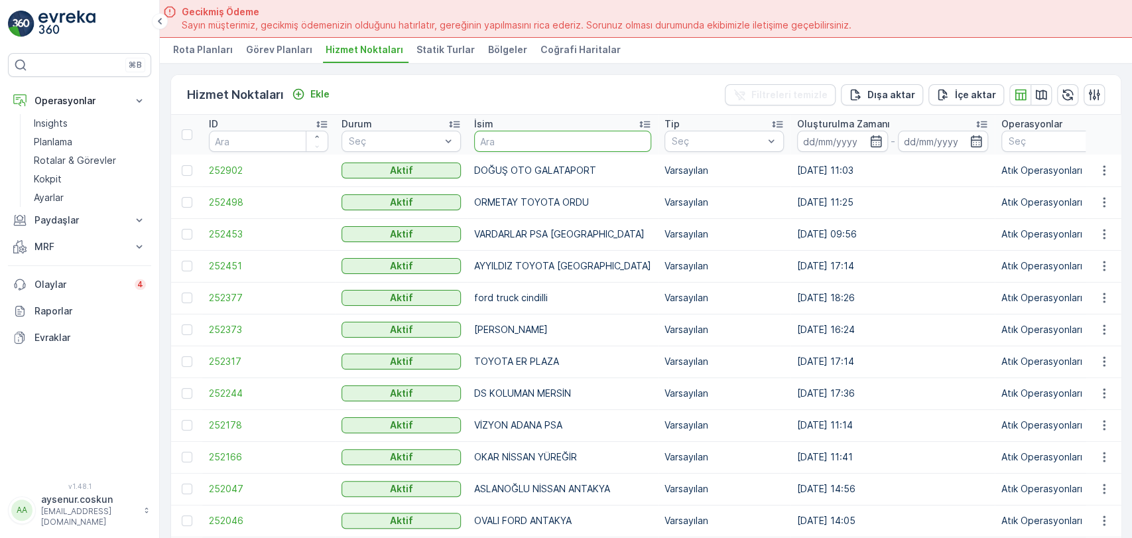
click at [565, 138] on input "text" at bounding box center [562, 141] width 177 height 21
type input "DEMİR"
